Goal: Manage account settings

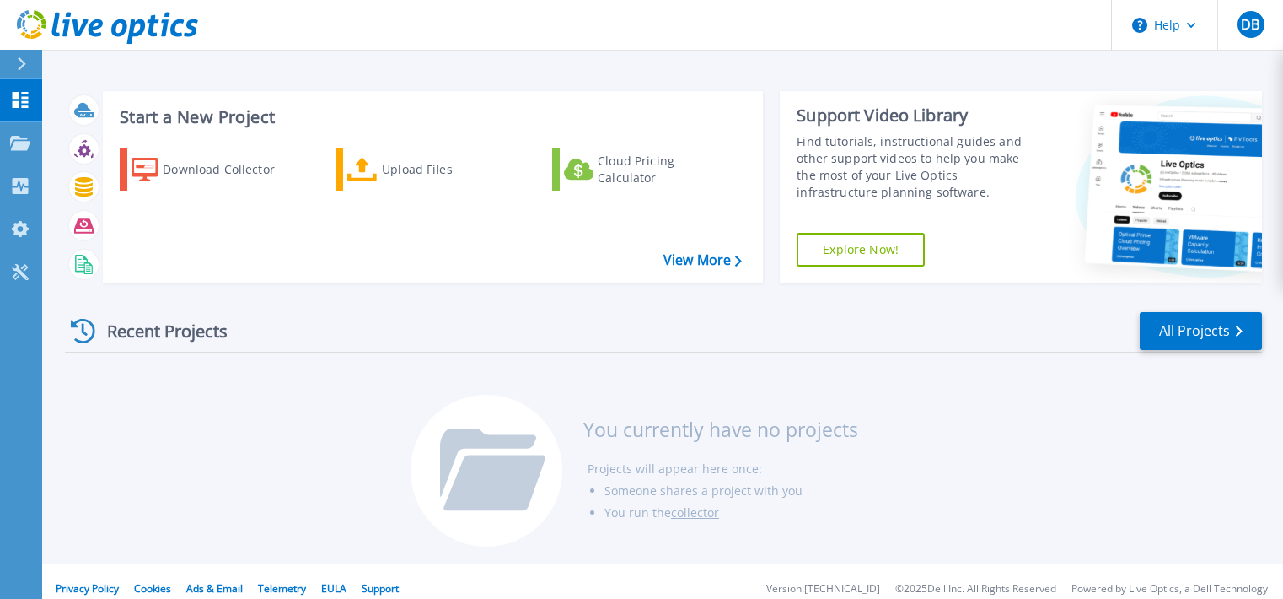
click at [413, 70] on div "Start a New Project Download Collector Upload Files Cloud Pricing Calculator Vi…" at bounding box center [662, 281] width 1241 height 563
click at [1017, 29] on header "Help DB End User David Bai dbai@novanetworks.com NOVA NETWORKS My Profile Log O…" at bounding box center [641, 25] width 1283 height 51
click at [16, 144] on icon at bounding box center [20, 143] width 20 height 14
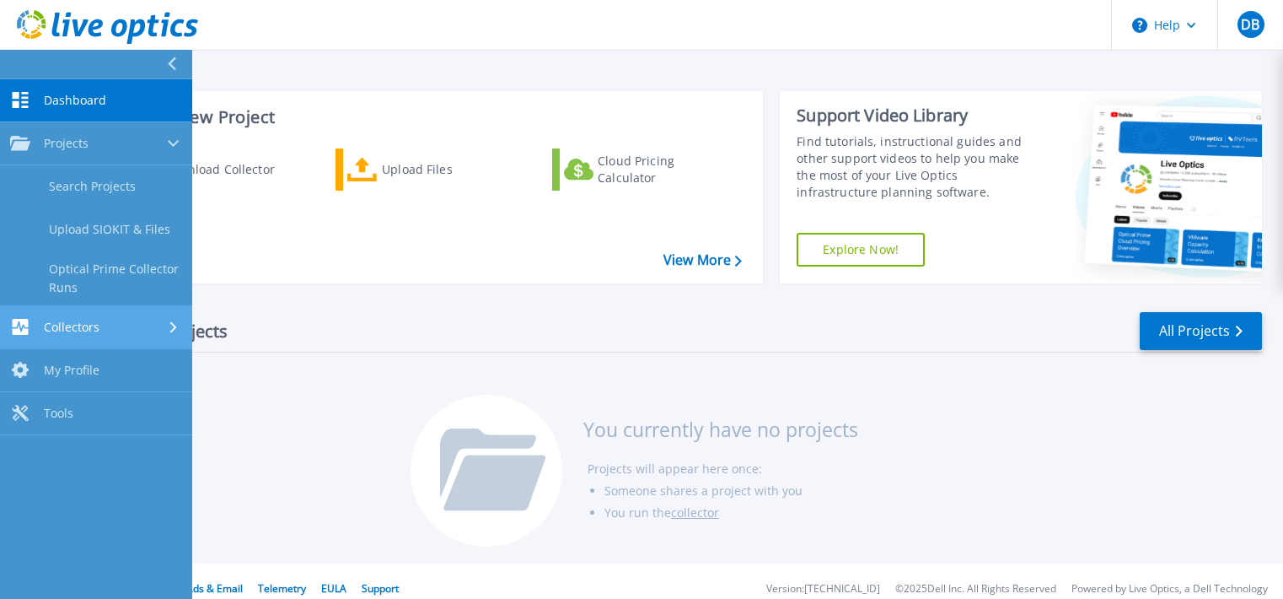
click at [145, 332] on div "Collectors" at bounding box center [96, 327] width 172 height 16
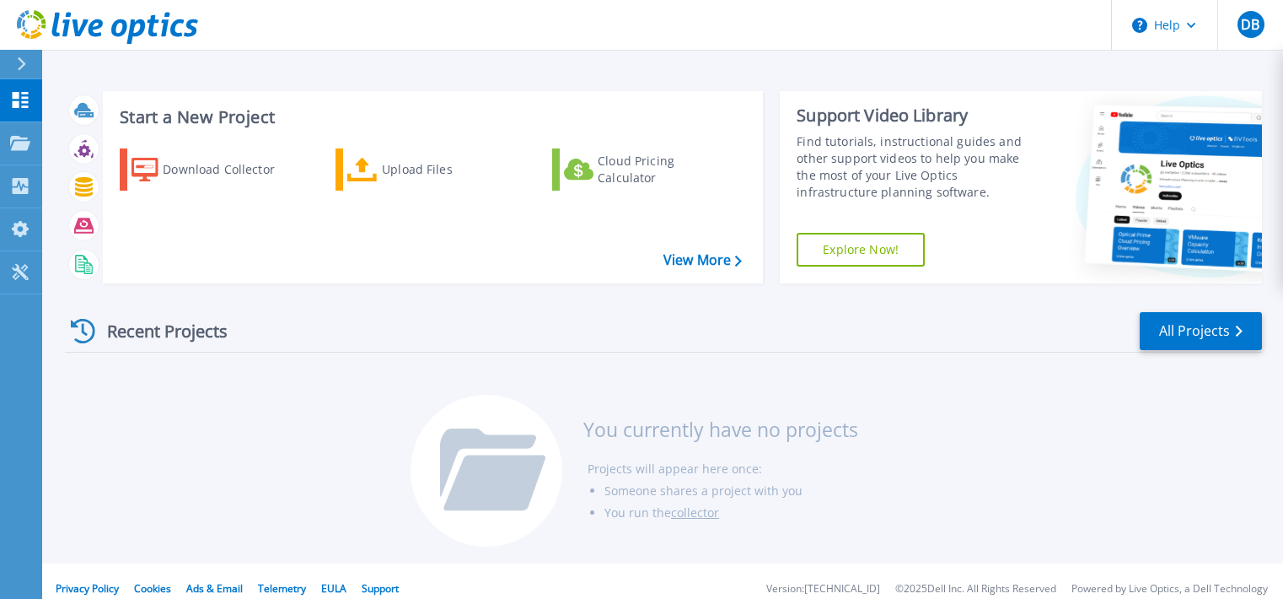
click at [1068, 346] on div "Recent Projects All Projects" at bounding box center [663, 331] width 1197 height 42
click at [1193, 25] on icon at bounding box center [1191, 26] width 9 height 6
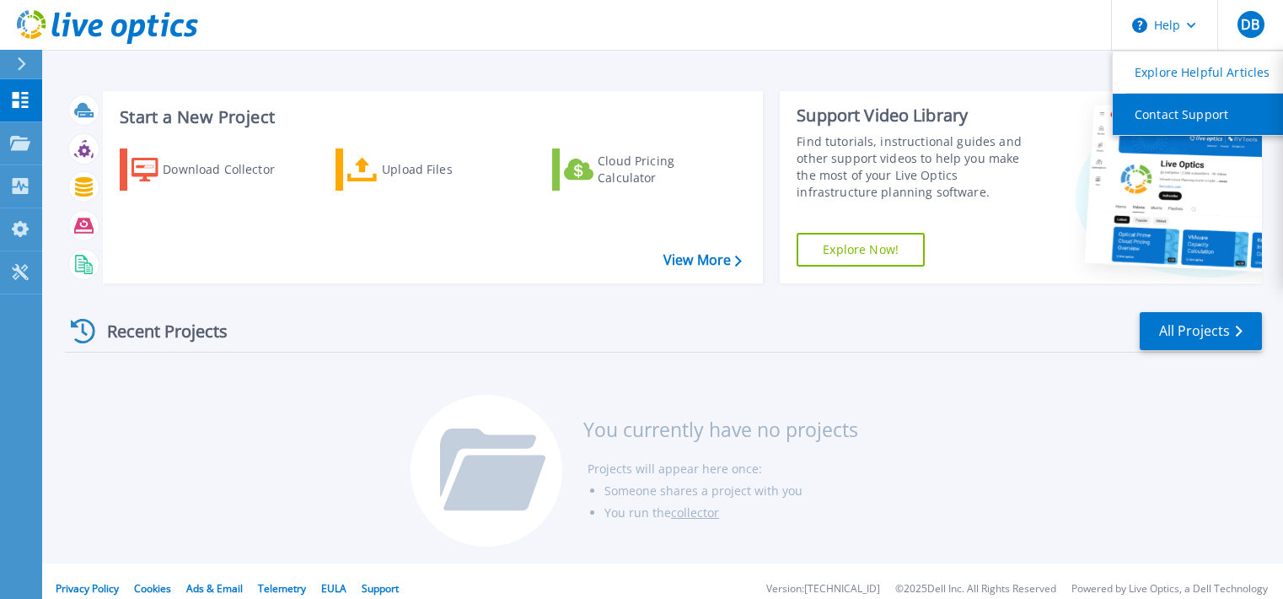
click at [1194, 118] on link "Contact Support" at bounding box center [1207, 114] width 188 height 41
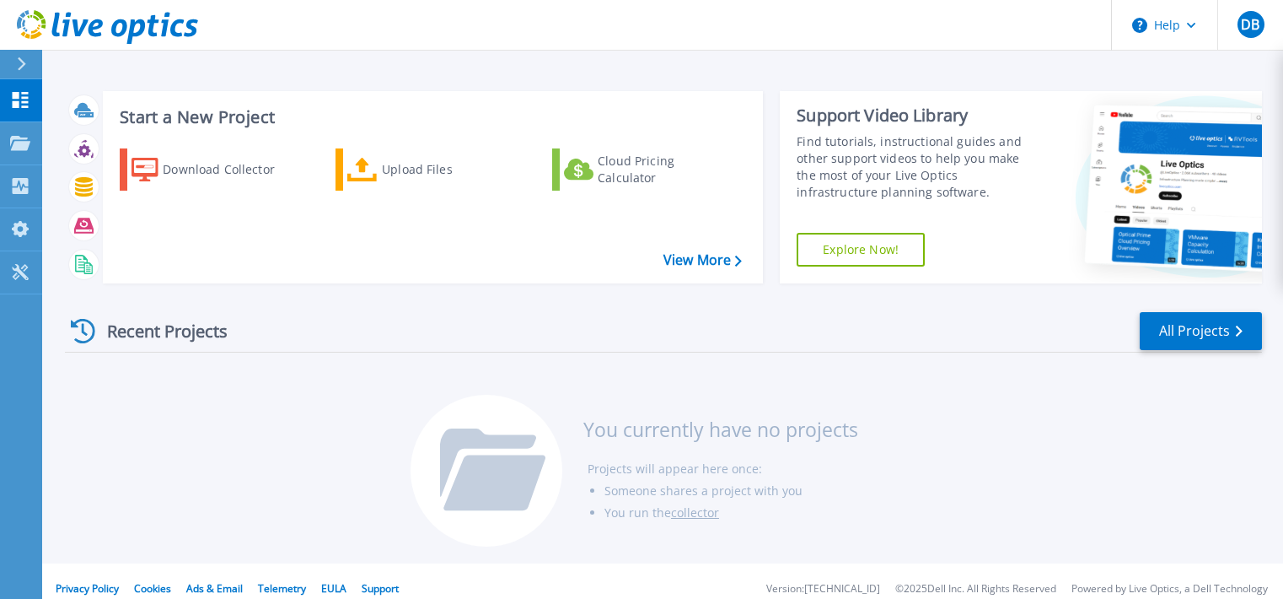
click at [1113, 431] on div "Recent Projects All Projects You currently have no projects Projects will appea…" at bounding box center [663, 430] width 1197 height 266
click at [1265, 14] on button "DB" at bounding box center [1250, 25] width 66 height 50
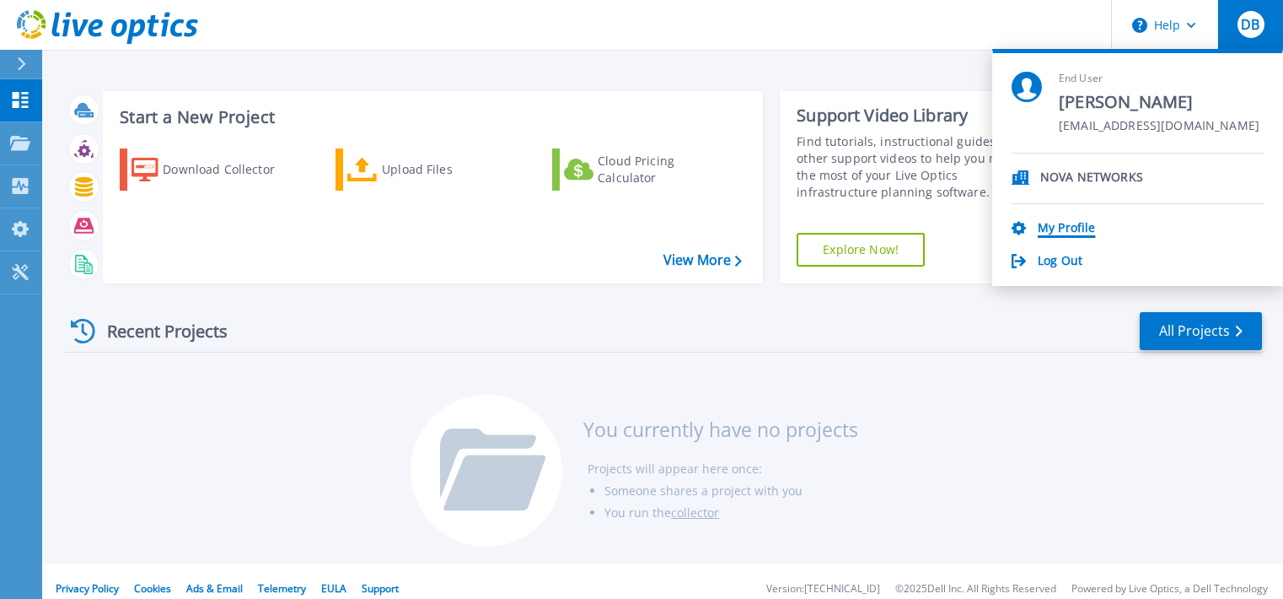
click at [1083, 234] on link "My Profile" at bounding box center [1066, 229] width 57 height 16
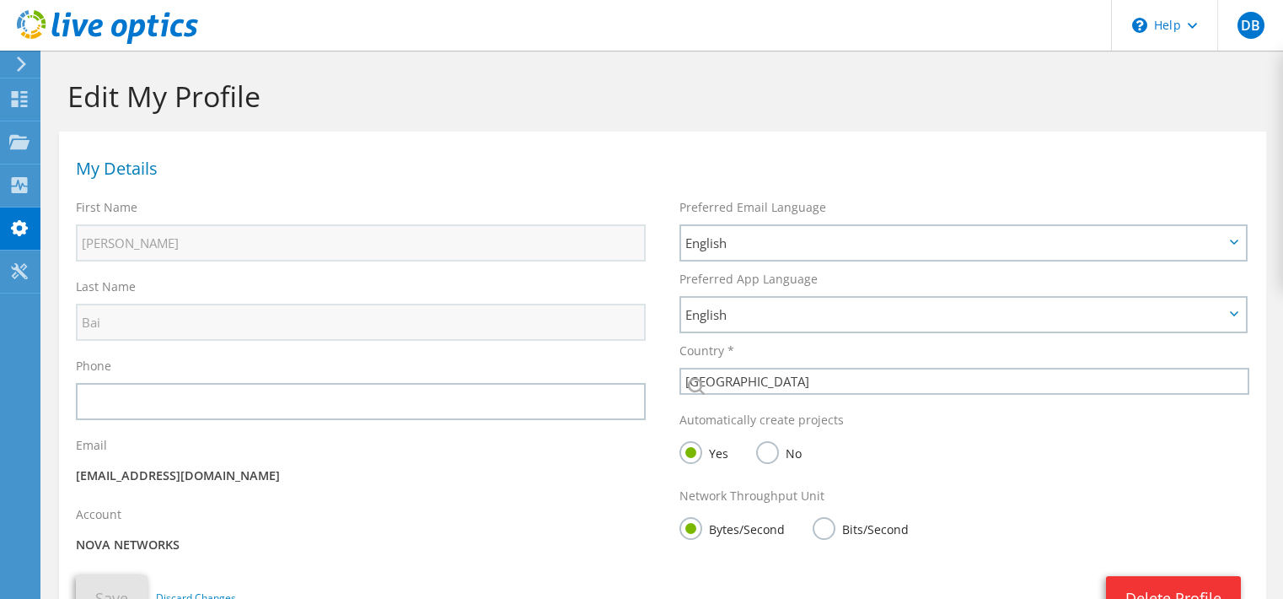
select select "37"
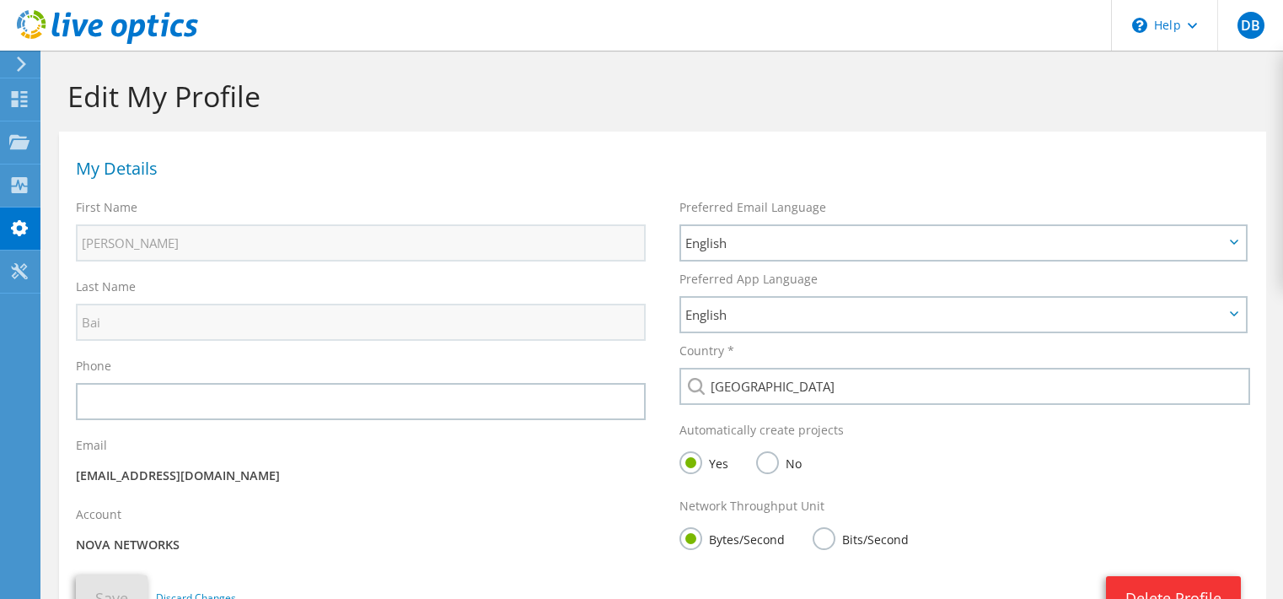
click at [125, 24] on use at bounding box center [107, 27] width 181 height 34
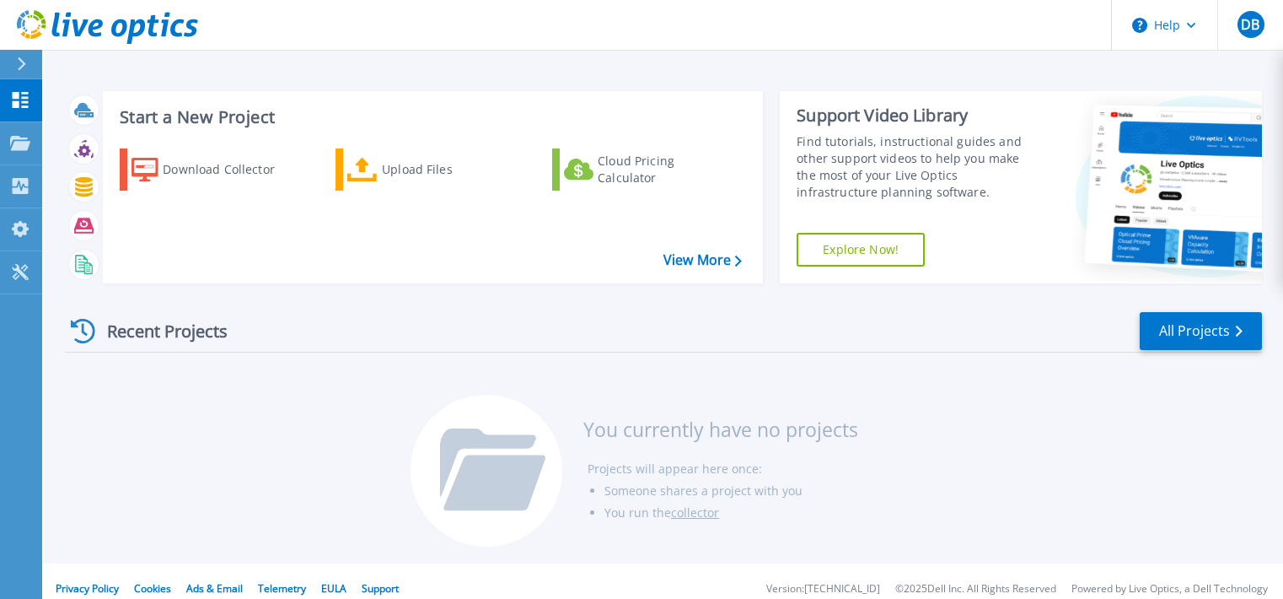
scroll to position [15, 0]
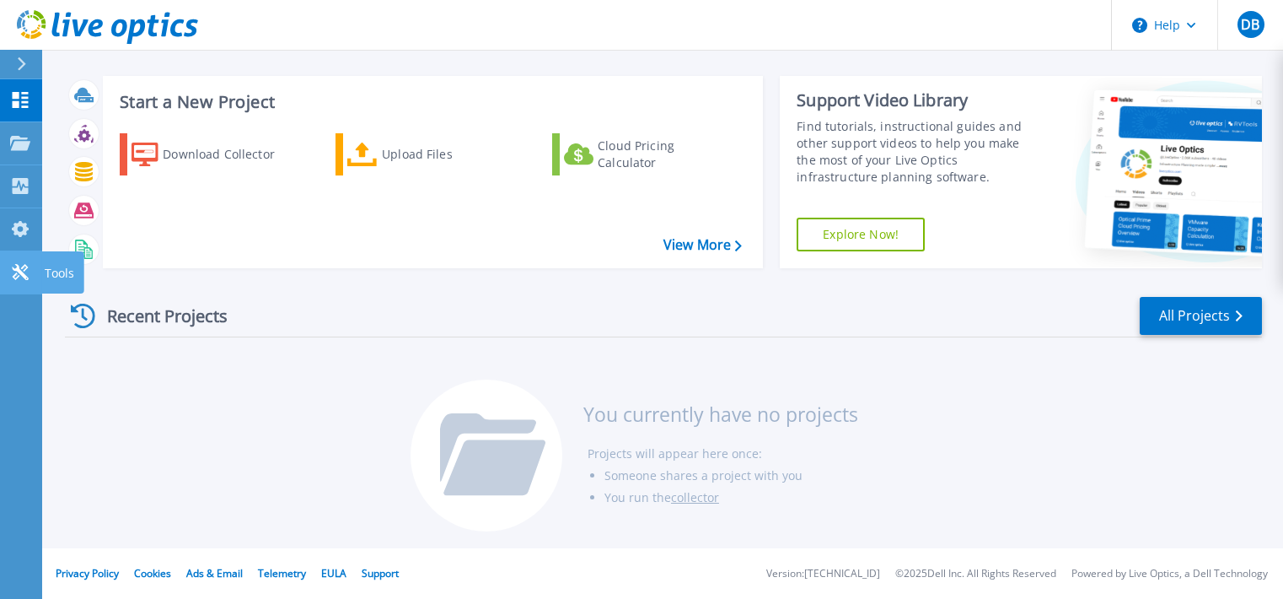
click at [16, 259] on link "Tools Tools" at bounding box center [21, 272] width 42 height 43
